Goal: Transaction & Acquisition: Purchase product/service

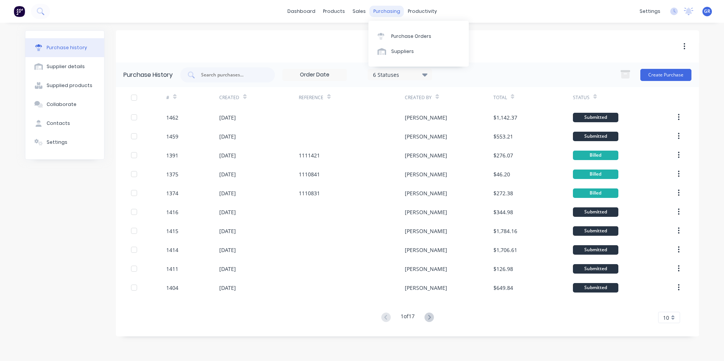
click at [379, 10] on div "purchasing" at bounding box center [386, 11] width 34 height 11
click at [410, 34] on div "Purchase Orders" at bounding box center [411, 36] width 40 height 7
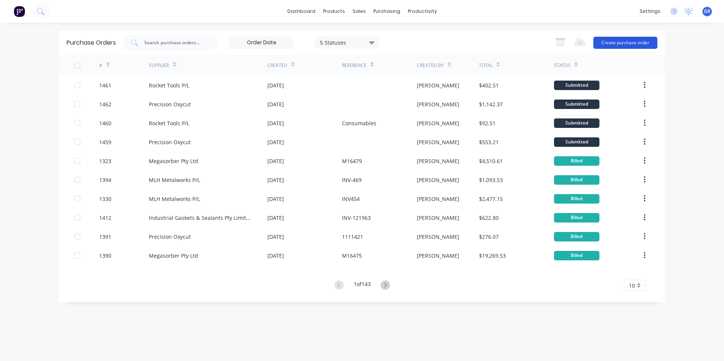
click at [613, 42] on button "Create purchase order" at bounding box center [625, 43] width 64 height 12
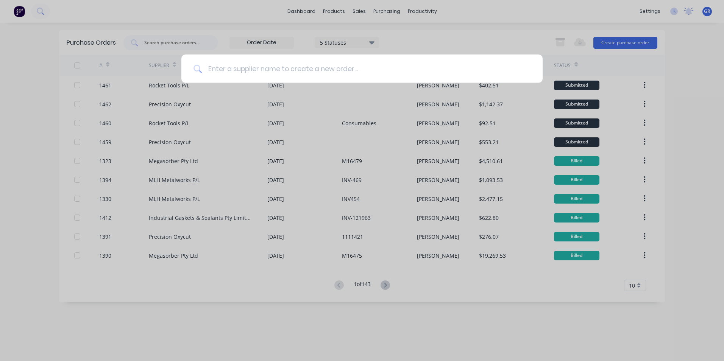
click at [237, 69] on input at bounding box center [366, 69] width 329 height 28
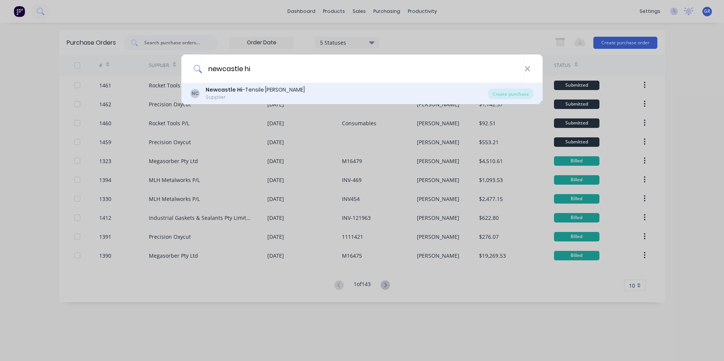
type input "newcastle hi"
click at [210, 89] on b "Newcastle Hi" at bounding box center [224, 90] width 37 height 8
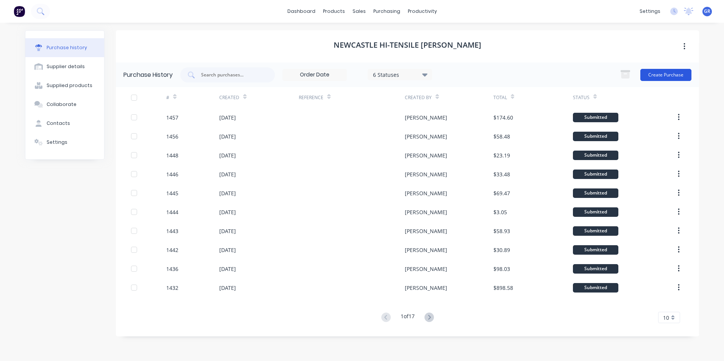
click at [670, 75] on button "Create Purchase" at bounding box center [665, 75] width 51 height 12
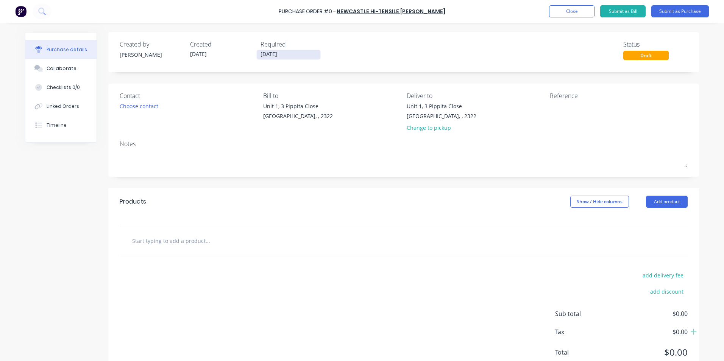
click at [271, 55] on input "[DATE]" at bounding box center [289, 54] width 64 height 9
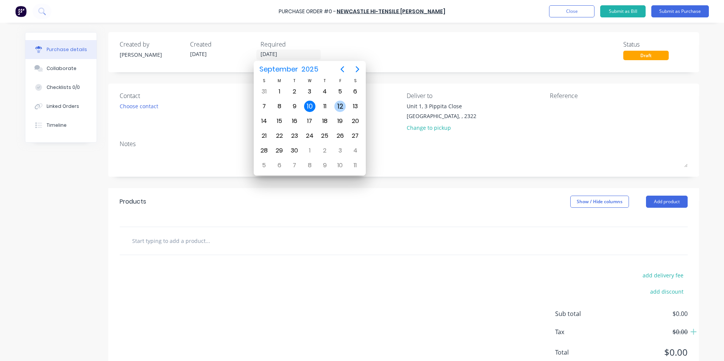
click at [340, 105] on div "12" at bounding box center [339, 106] width 11 height 11
type input "[DATE]"
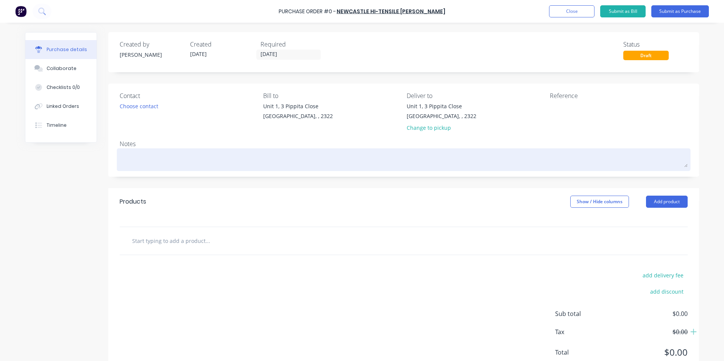
click at [136, 160] on textarea at bounding box center [404, 158] width 568 height 17
type textarea "x"
type textarea "H"
type textarea "x"
type textarea "Hu"
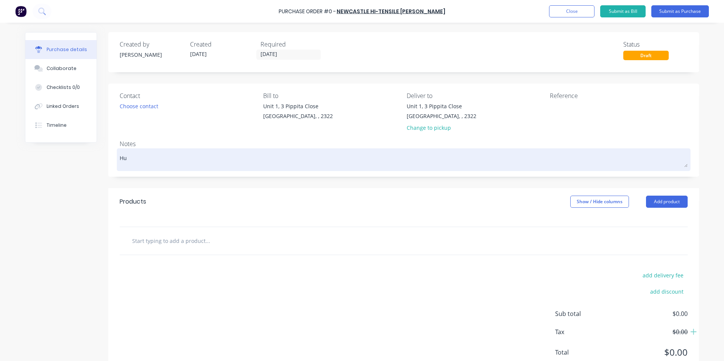
type textarea "x"
type textarea "Hus"
type textarea "x"
type textarea "Hush"
type textarea "x"
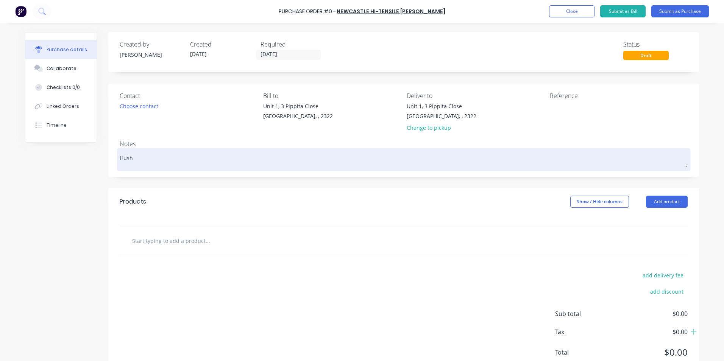
type textarea "Hushp"
type textarea "x"
type textarea "Hushpa"
type textarea "x"
type textarea "Hushpak"
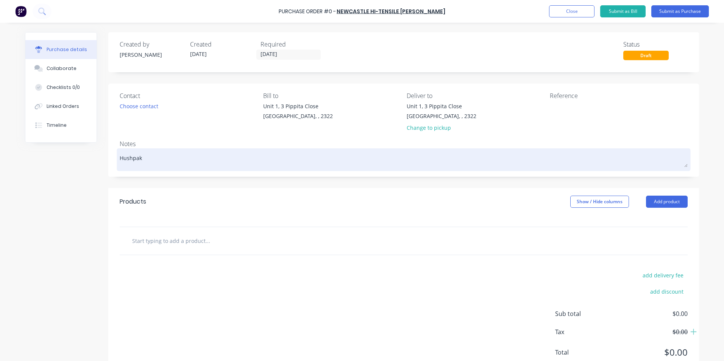
type textarea "x"
type textarea "Hushpak"
type textarea "x"
type textarea "Hushpak S"
type textarea "x"
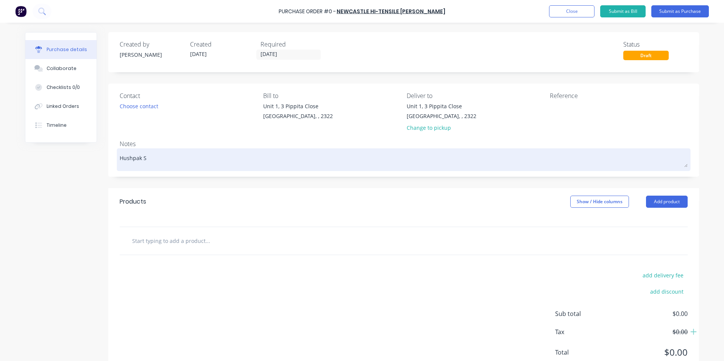
type textarea "Hushpak St"
type textarea "x"
type textarea "Hushpak Sto"
type textarea "x"
type textarea "Hushpak Stoc"
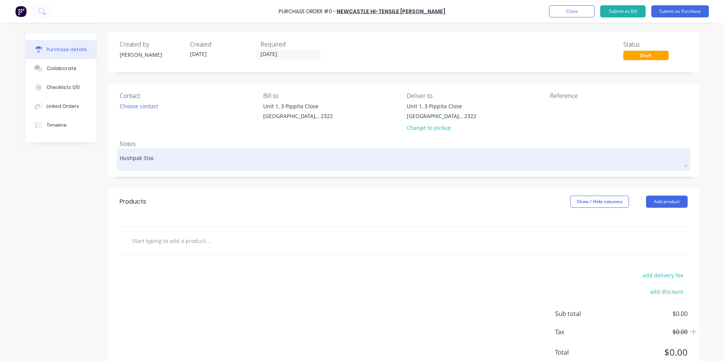
type textarea "x"
type textarea "Hushpak Stock"
type textarea "x"
type textarea "Hushpak Stock"
type textarea "x"
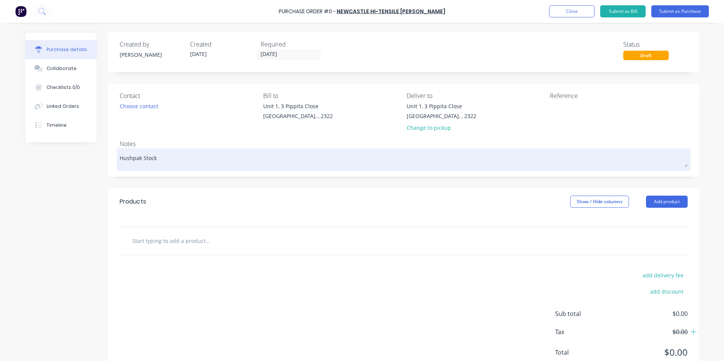
type textarea "Hushpak Stock F"
type textarea "x"
type textarea "Hushpak Stock Fa"
type textarea "x"
type textarea "Hushpak Stock Fas"
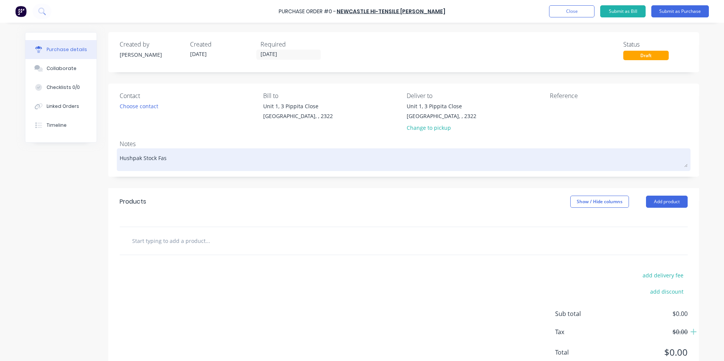
type textarea "x"
type textarea "Hushpak Stock Fast"
type textarea "x"
type textarea "Hushpak Stock Faste"
type textarea "x"
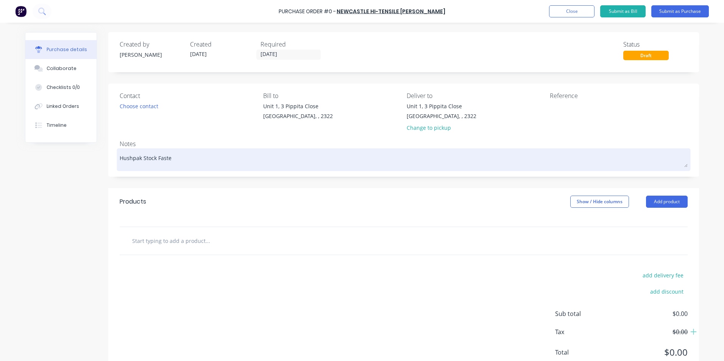
type textarea "Hushpak Stock Fasten"
type textarea "x"
type textarea "Hushpak Stock Fastene"
type textarea "x"
type textarea "Hushpak Stock Fastener"
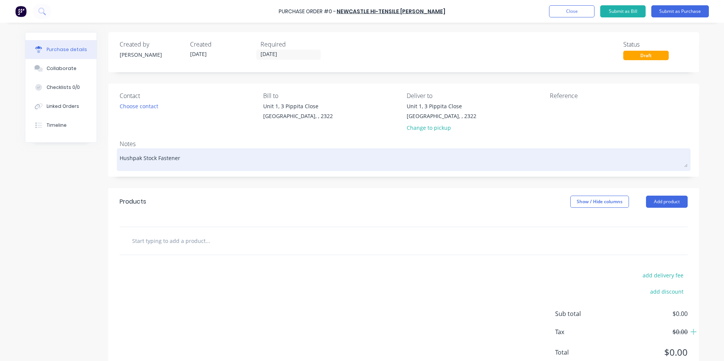
type textarea "x"
type textarea "Hushpak Stock Fasteners"
type textarea "x"
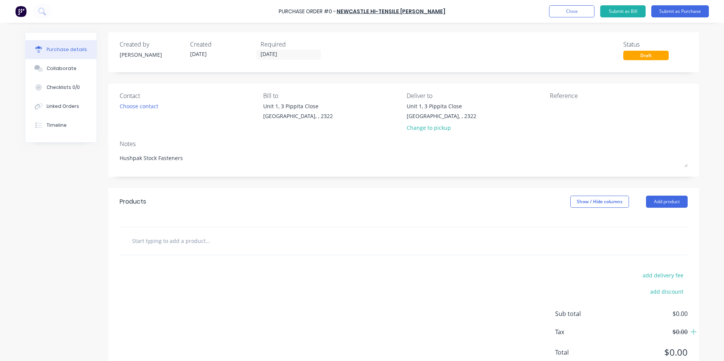
type textarea "Hushpak Stock Fasteners"
type textarea "x"
type textarea "Hushpak Stock Fasteners"
click at [159, 243] on input "text" at bounding box center [207, 240] width 151 height 15
type textarea "x"
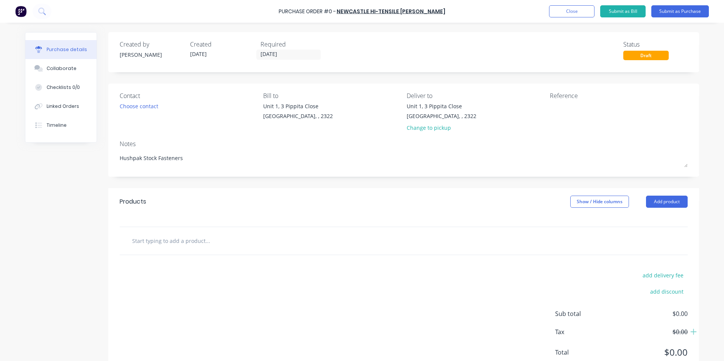
type input "S"
type textarea "x"
type input "Su"
type textarea "x"
type input "Sup"
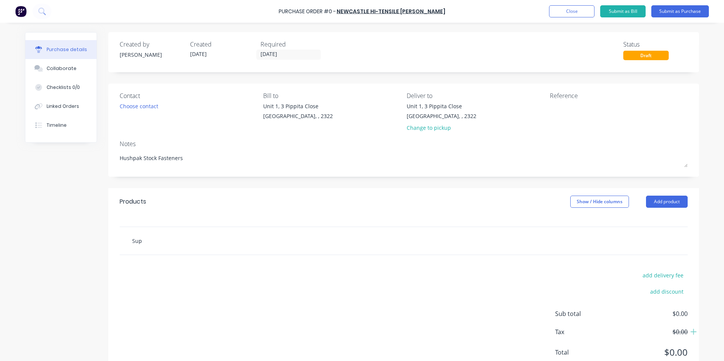
type textarea "x"
type input "Supp"
type textarea "x"
type input "Suppl"
type textarea "x"
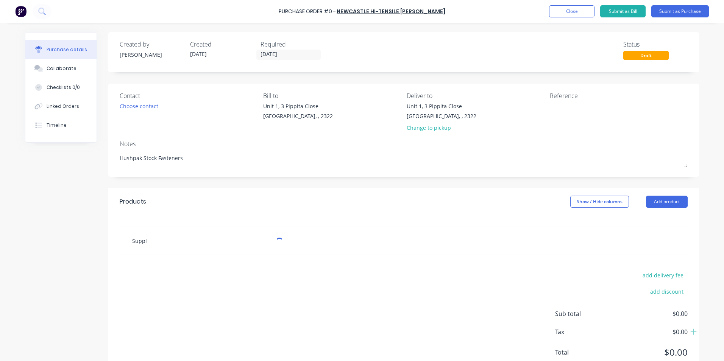
type input "Supply"
type textarea "x"
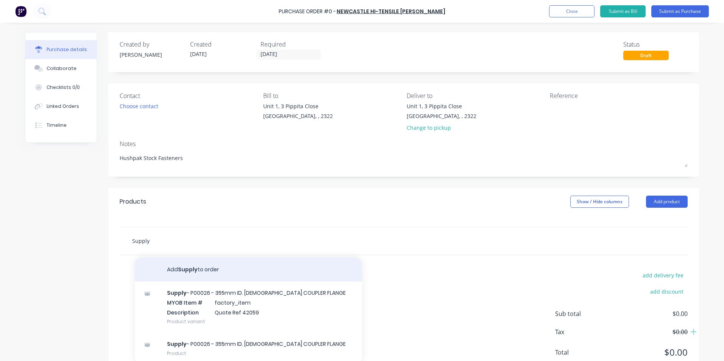
type input "Supply"
click at [185, 270] on button "Add Supply to order" at bounding box center [248, 269] width 227 height 24
type textarea "x"
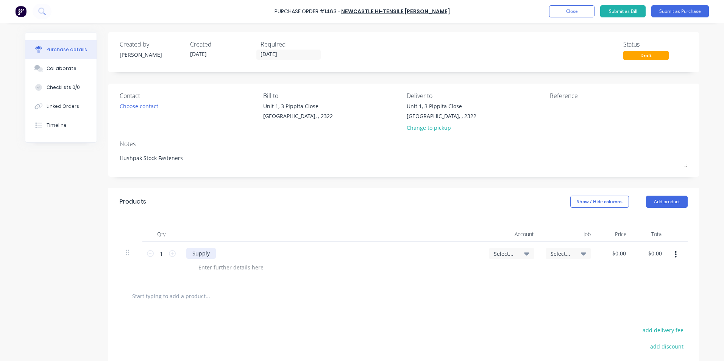
type textarea "x"
click at [209, 253] on div "Supply" at bounding box center [201, 253] width 30 height 11
type textarea "x"
